Goal: Transaction & Acquisition: Purchase product/service

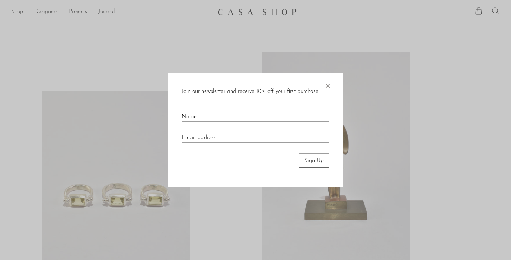
click at [328, 84] on span "×" at bounding box center [327, 84] width 7 height 23
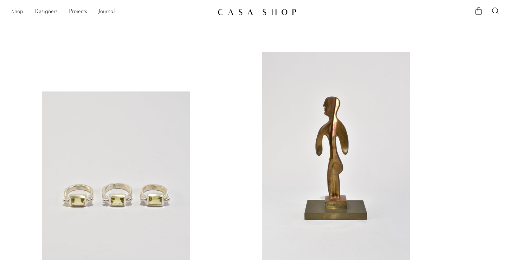
click at [21, 11] on link "Shop" at bounding box center [17, 11] width 12 height 9
click at [21, 12] on link "Shop" at bounding box center [17, 11] width 12 height 9
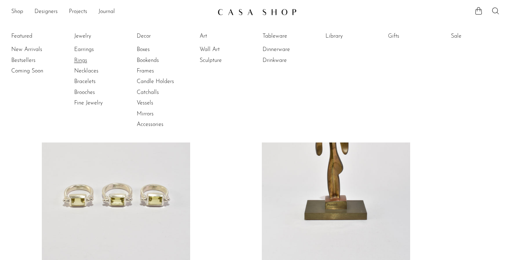
click at [80, 61] on link "Rings" at bounding box center [100, 61] width 53 height 8
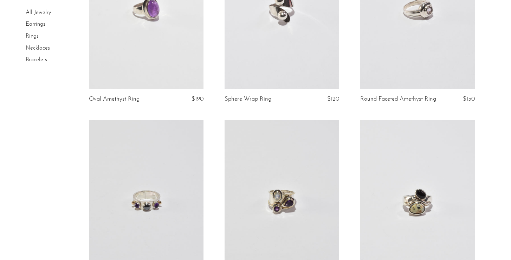
scroll to position [2063, 0]
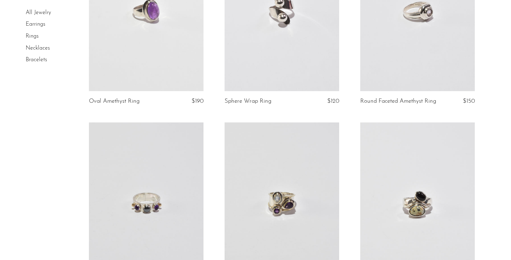
click at [399, 12] on link at bounding box center [417, 10] width 115 height 161
